Goal: Transaction & Acquisition: Download file/media

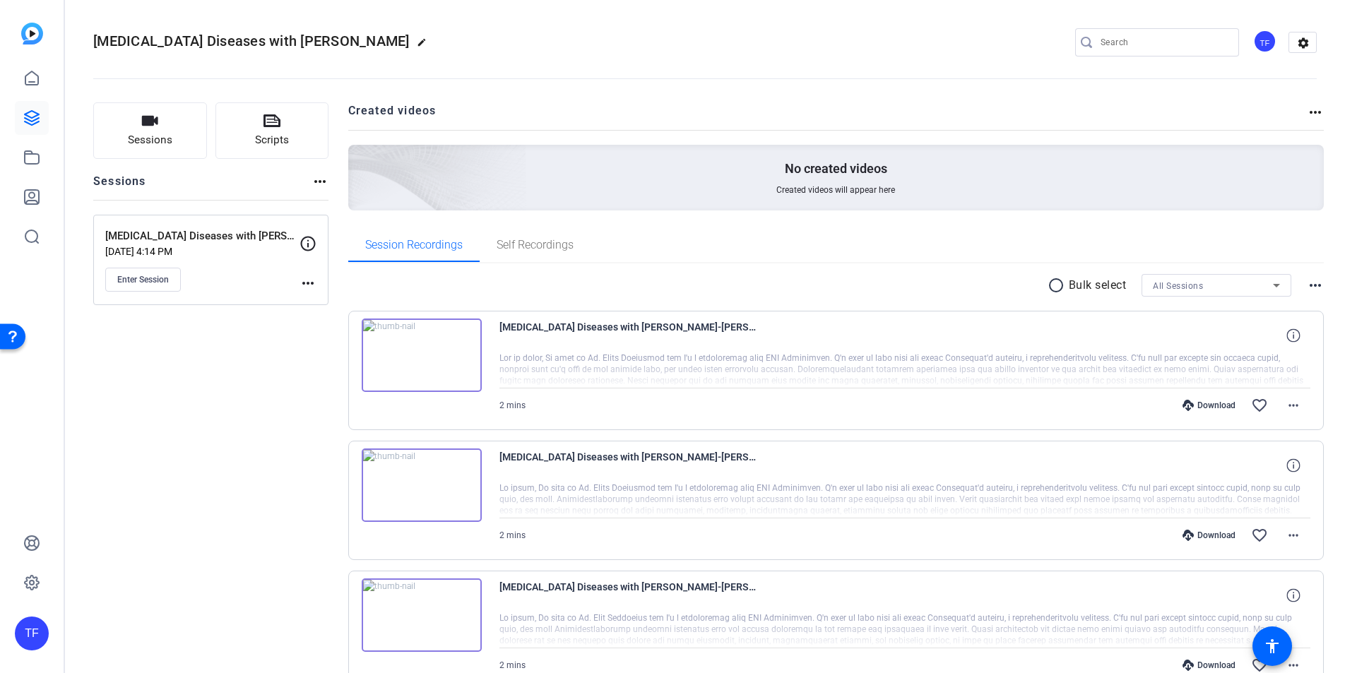
click at [1048, 280] on mat-icon "radio_button_unchecked" at bounding box center [1058, 285] width 21 height 17
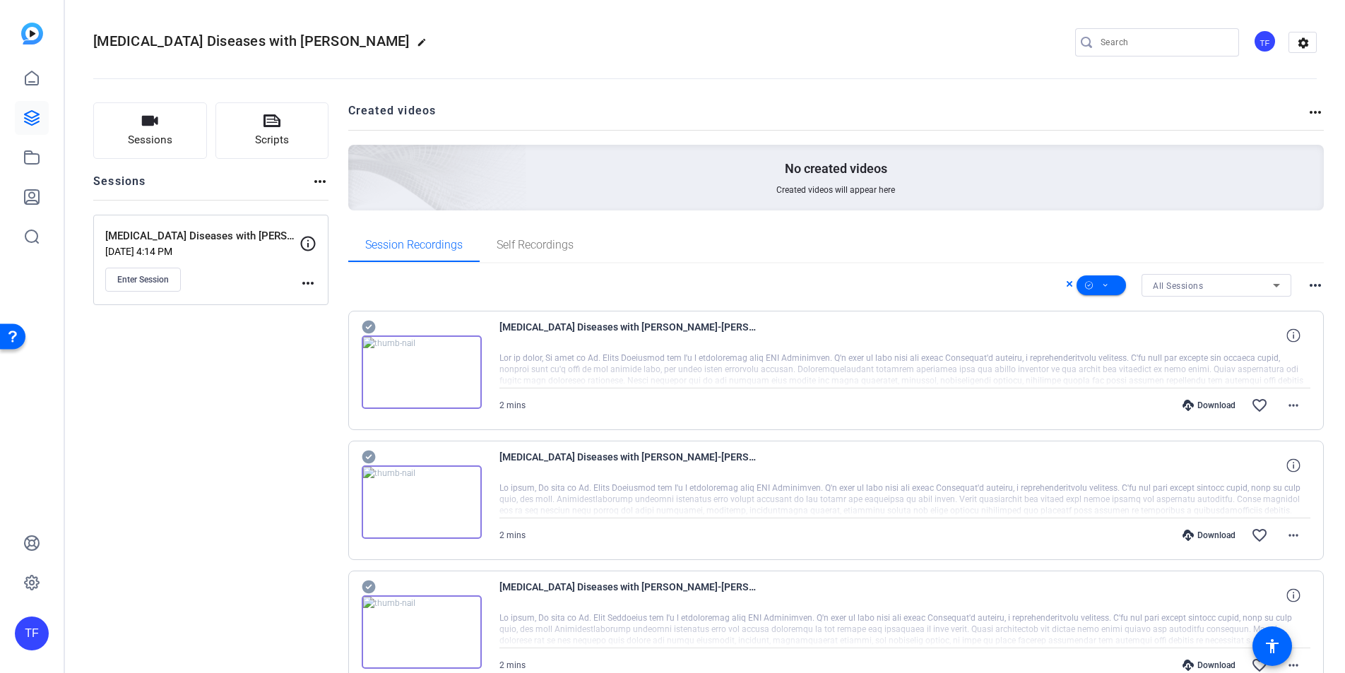
click at [1307, 285] on mat-icon "more_horiz" at bounding box center [1315, 285] width 17 height 17
click at [995, 292] on div at bounding box center [672, 336] width 1345 height 673
click at [1106, 283] on span at bounding box center [1101, 285] width 49 height 34
click at [1060, 283] on div at bounding box center [672, 336] width 1345 height 673
click at [1067, 284] on icon at bounding box center [1070, 284] width 6 height 6
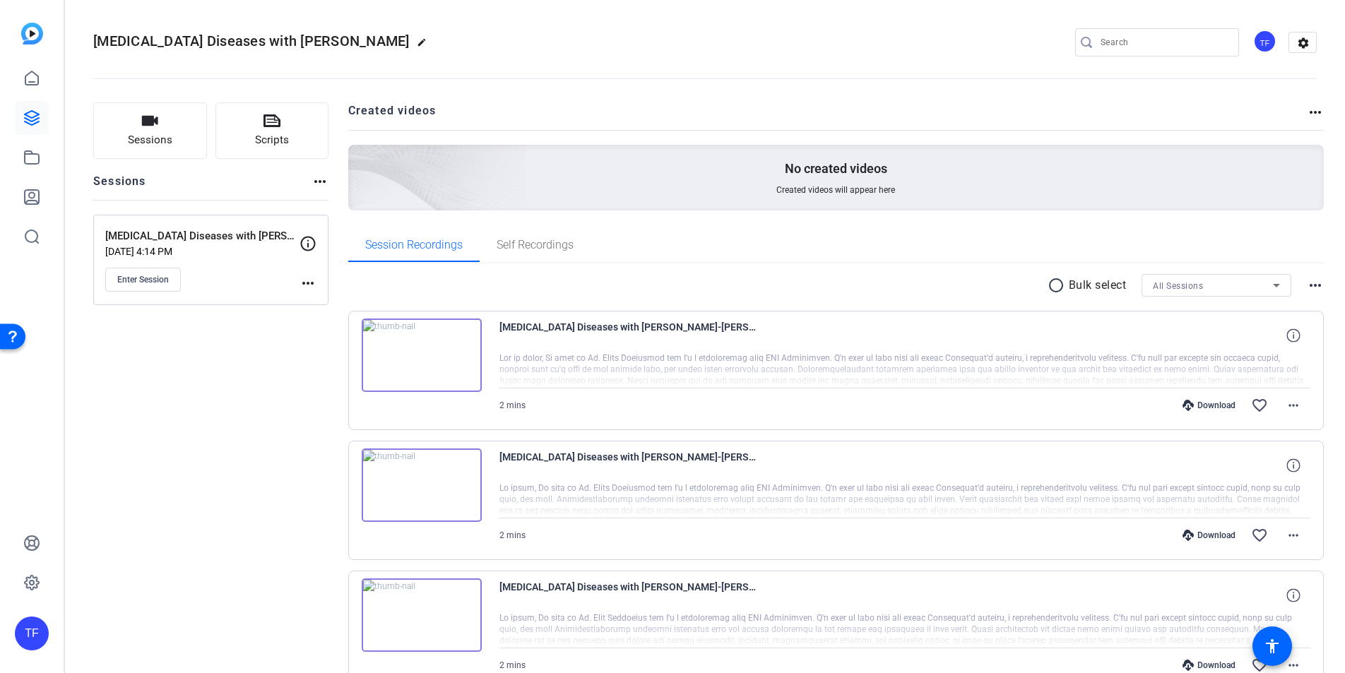
click at [1215, 403] on div "Download" at bounding box center [1209, 405] width 67 height 11
click at [1209, 534] on div "Download" at bounding box center [1209, 535] width 67 height 11
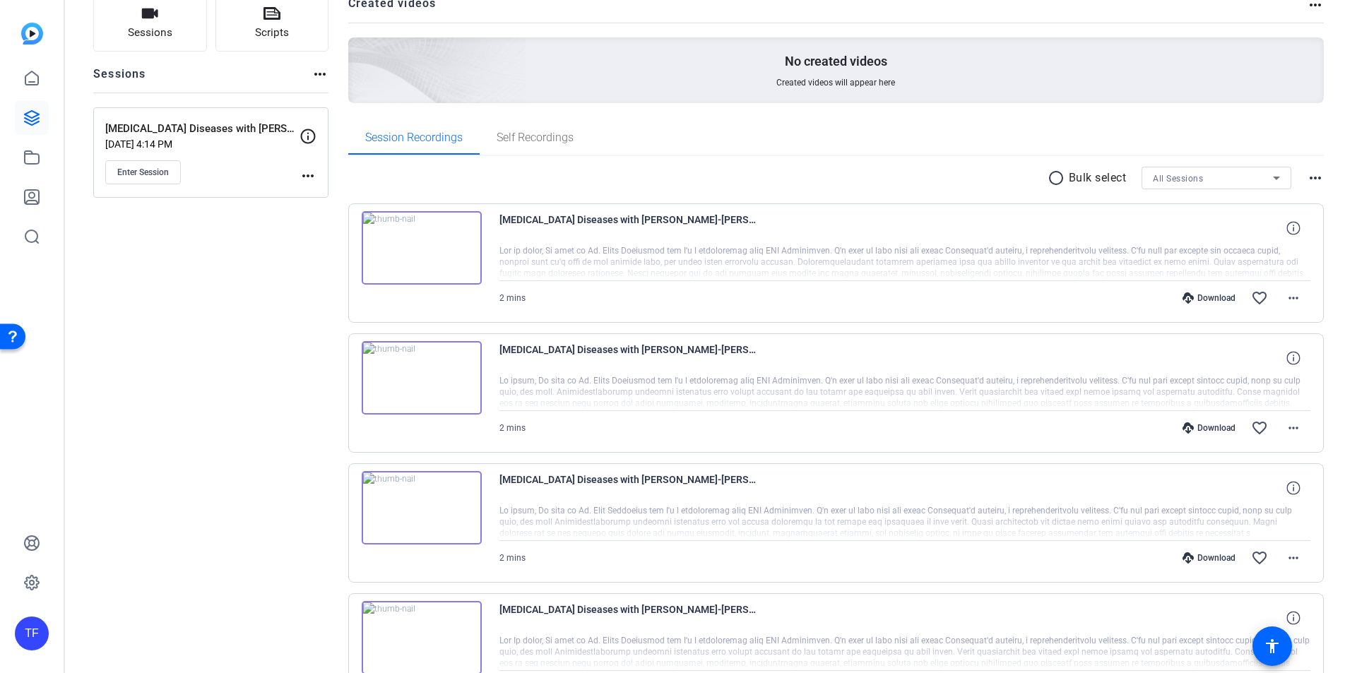
scroll to position [110, 0]
click at [1200, 556] on div "Download" at bounding box center [1209, 555] width 67 height 11
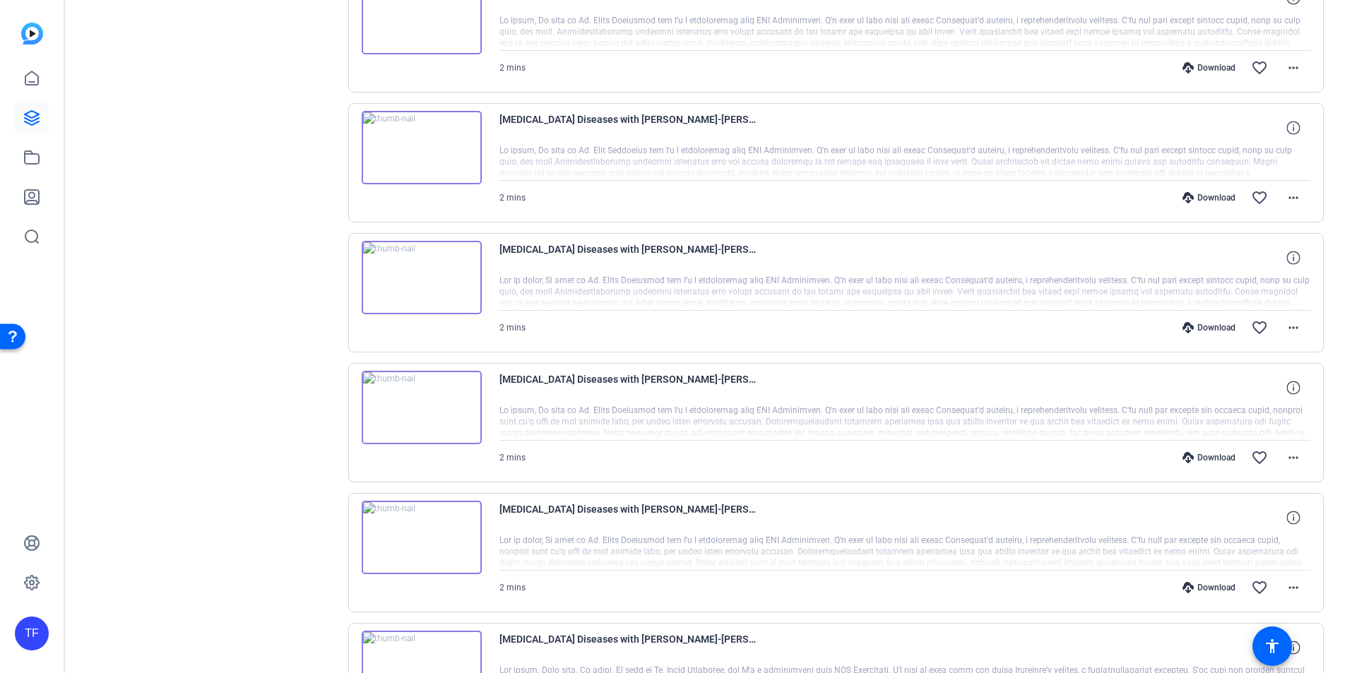
scroll to position [478, 0]
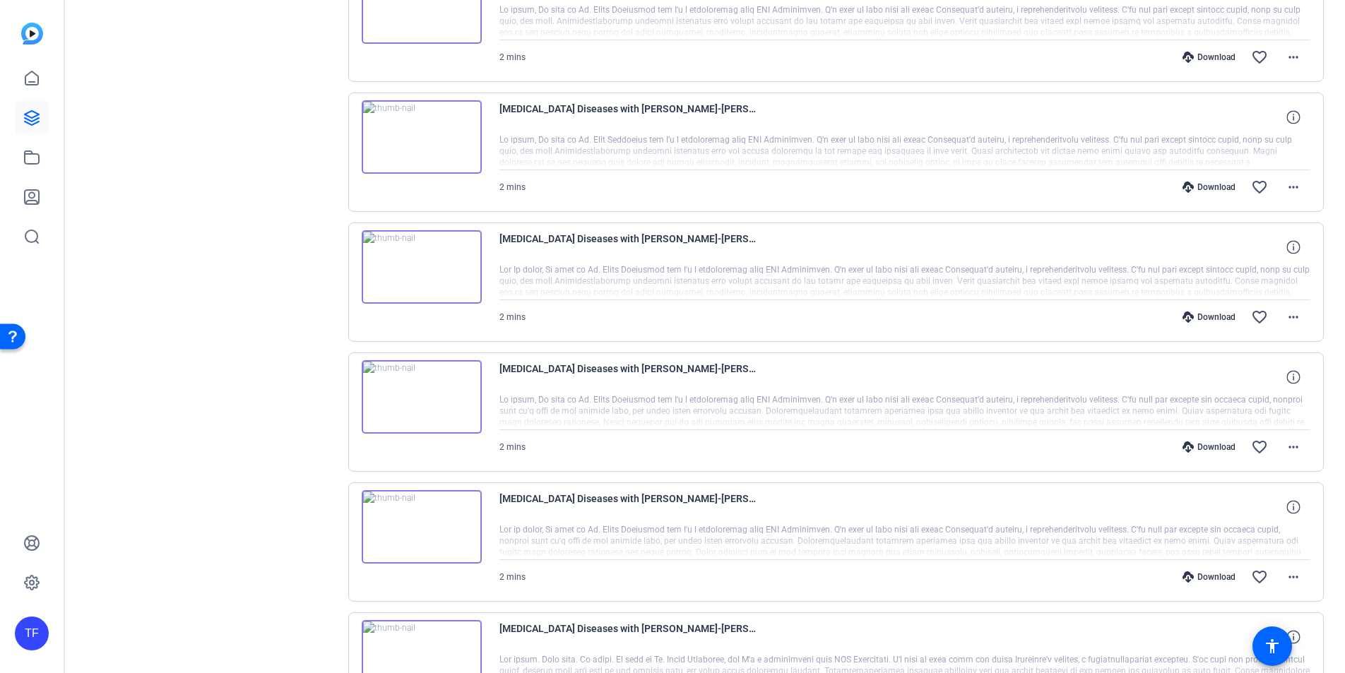
click at [1195, 314] on div "Download" at bounding box center [1209, 317] width 67 height 11
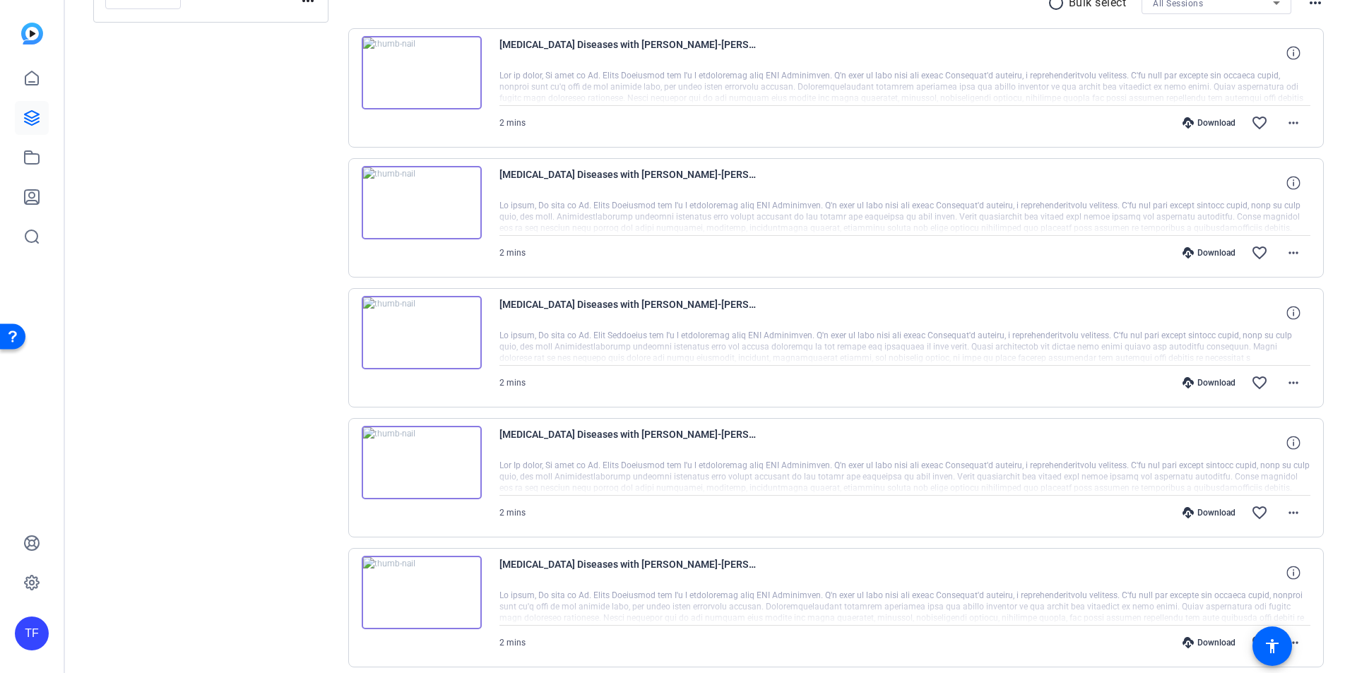
scroll to position [304, 0]
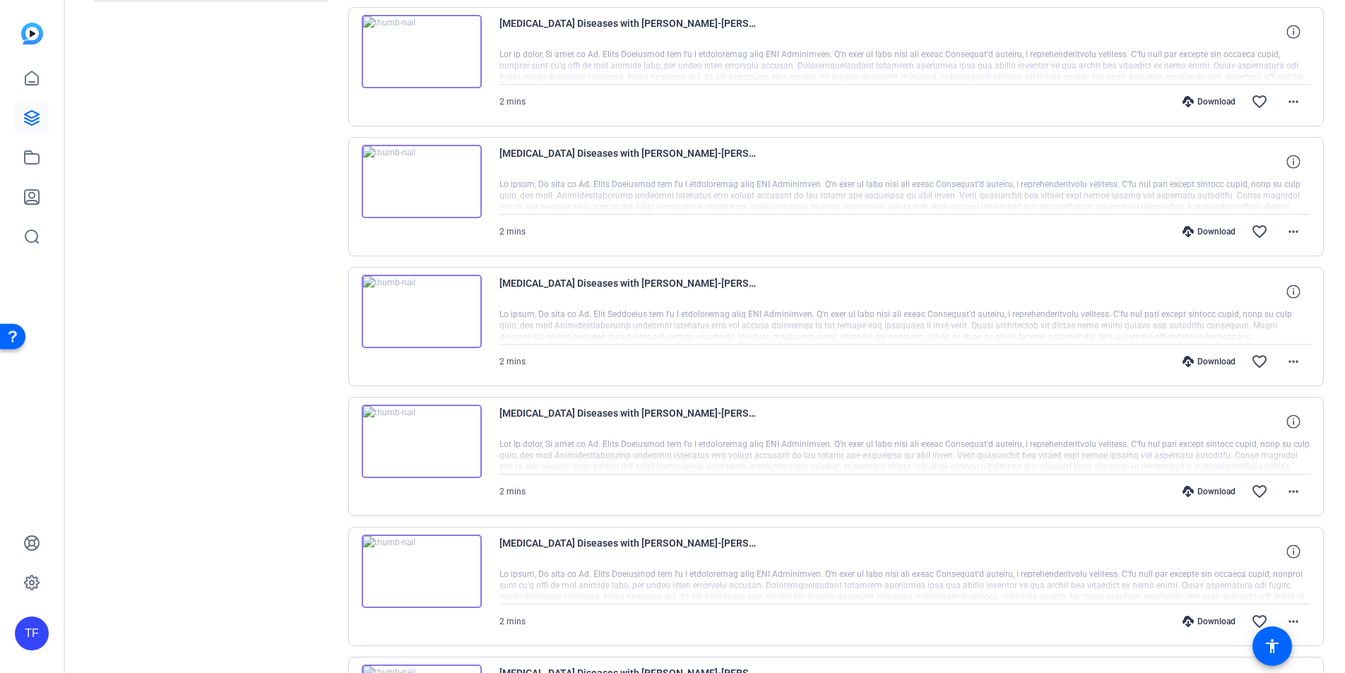
click at [1197, 622] on div "Download" at bounding box center [1209, 621] width 67 height 11
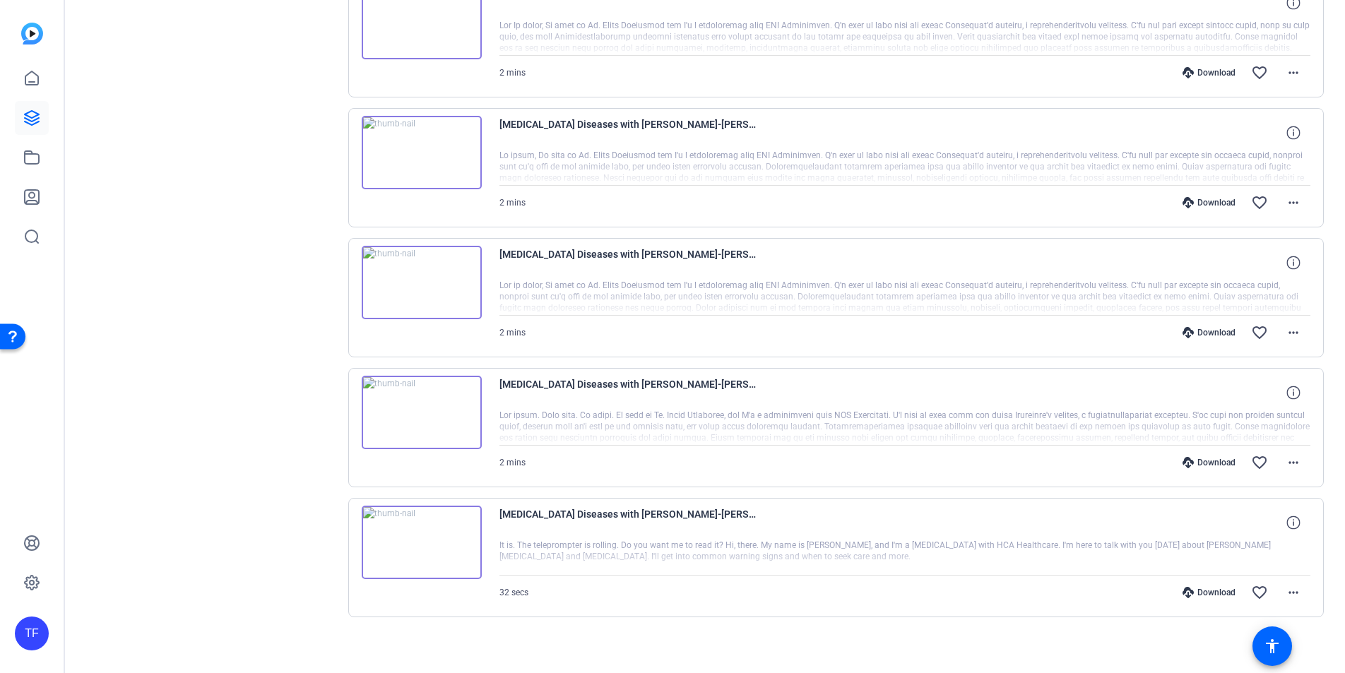
scroll to position [724, 0]
click at [1207, 332] on div "Download" at bounding box center [1209, 331] width 67 height 11
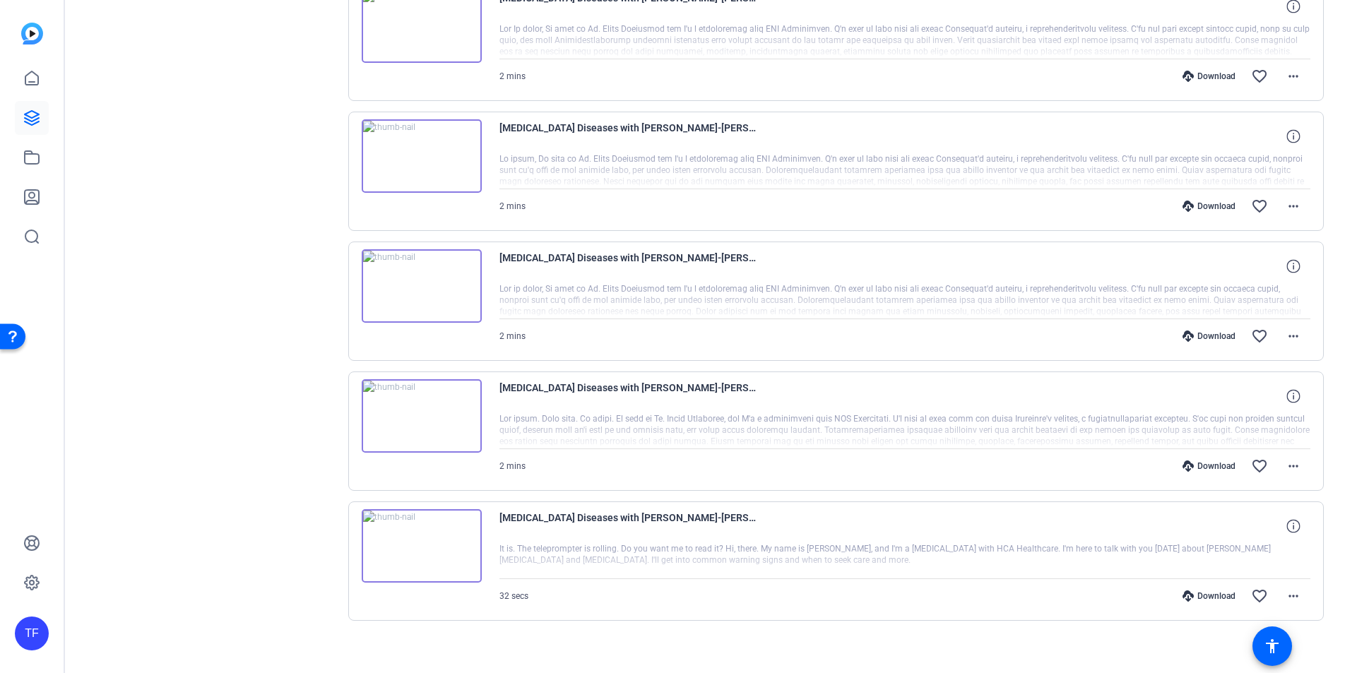
scroll to position [730, 0]
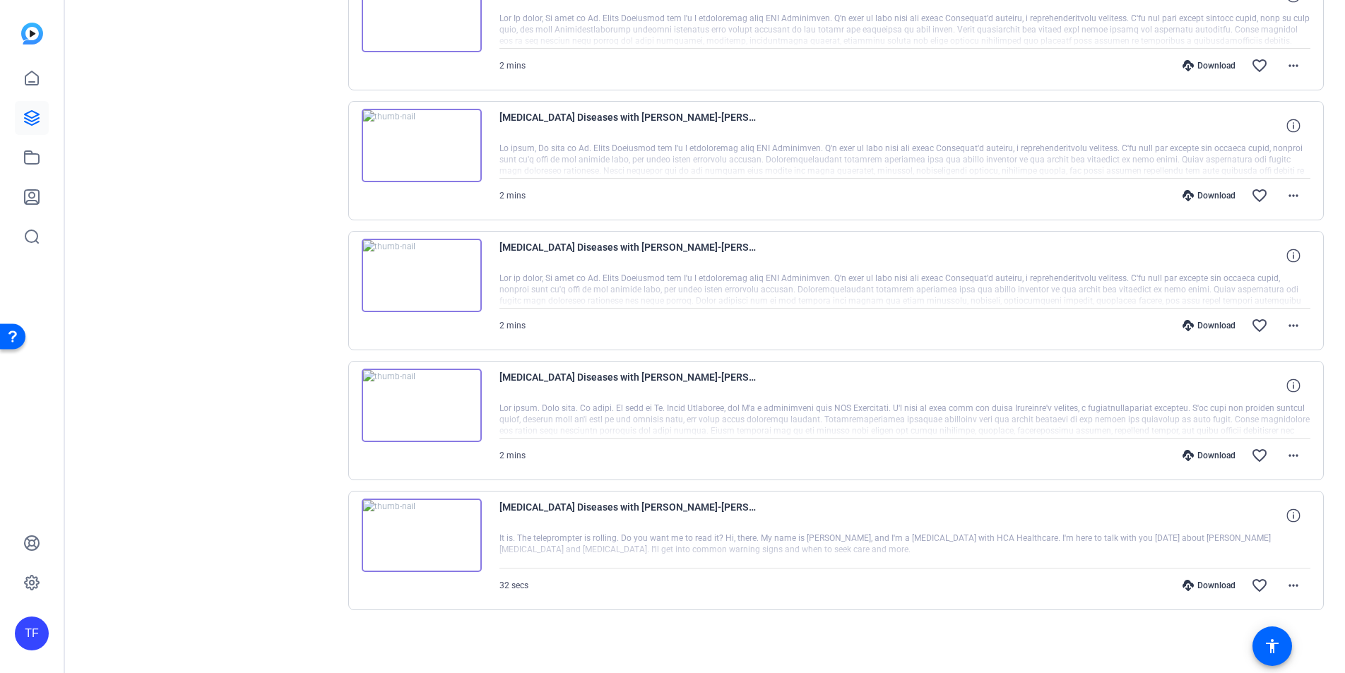
click at [1205, 458] on div "Download" at bounding box center [1209, 455] width 67 height 11
